Goal: Information Seeking & Learning: Learn about a topic

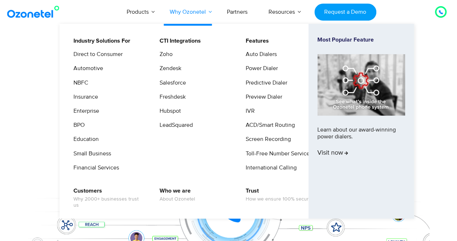
click at [201, 15] on link "Why Ozonetel" at bounding box center [187, 12] width 57 height 24
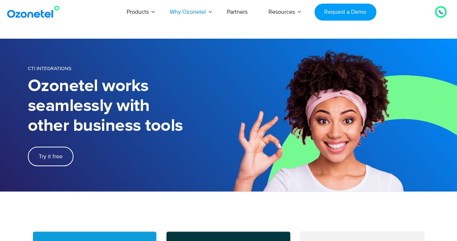
click at [441, 11] on icon at bounding box center [440, 12] width 4 height 4
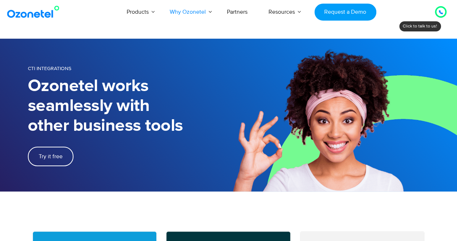
click at [436, 13] on div at bounding box center [441, 12] width 12 height 12
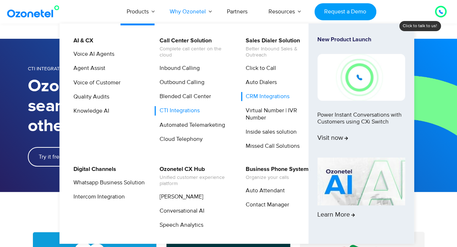
scroll to position [217, 0]
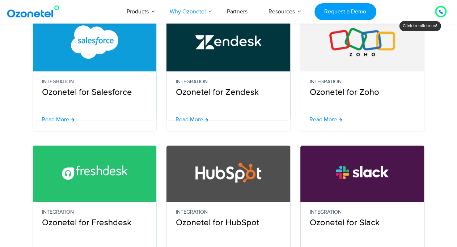
click at [12, 16] on img at bounding box center [34, 11] width 59 height 13
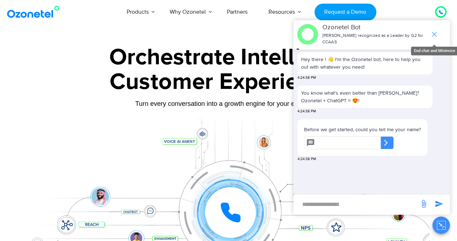
click at [433, 30] on icon "end chat or minimize" at bounding box center [434, 34] width 9 height 9
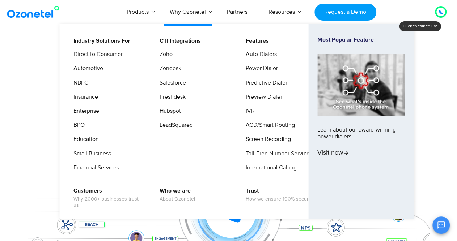
click at [239, 196] on li "Who we are About Ozonetel" at bounding box center [198, 198] width 86 height 23
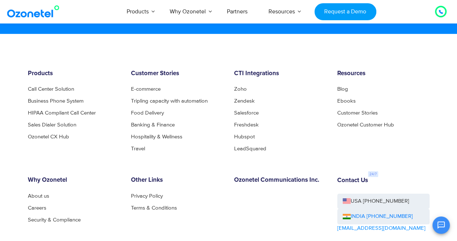
scroll to position [3833, 0]
